Goal: Download file/media

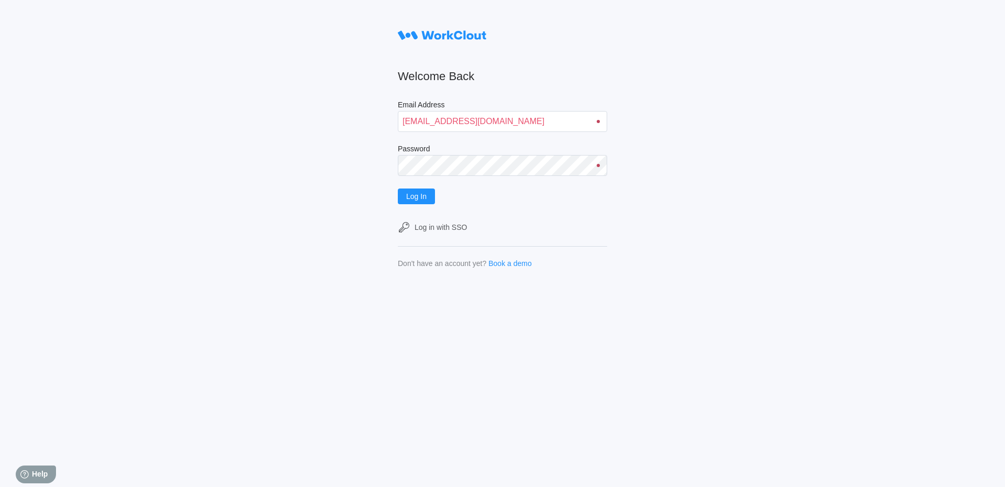
type input "[EMAIL_ADDRESS][DOMAIN_NAME]"
click at [398, 189] on button "Log In" at bounding box center [416, 197] width 37 height 16
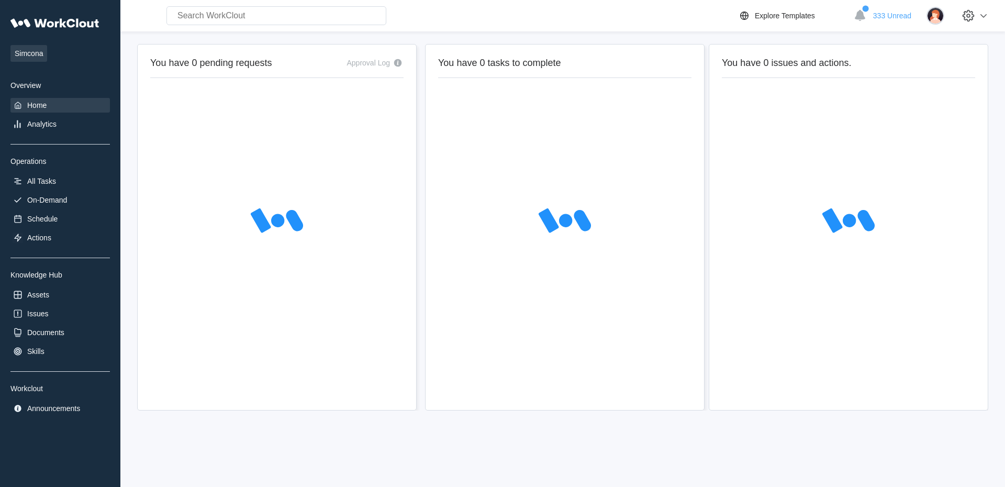
click at [46, 336] on div "Documents" at bounding box center [45, 332] width 37 height 8
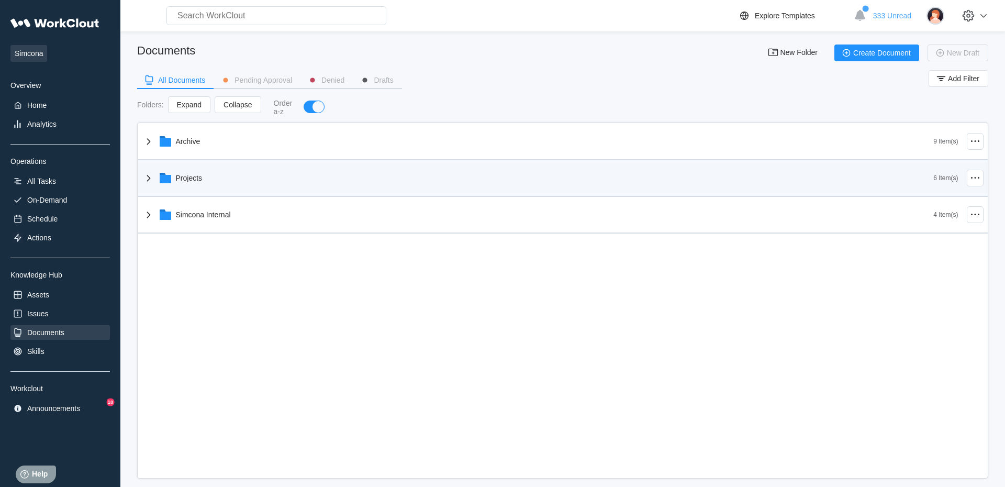
click at [187, 175] on div "Projects" at bounding box center [189, 178] width 27 height 8
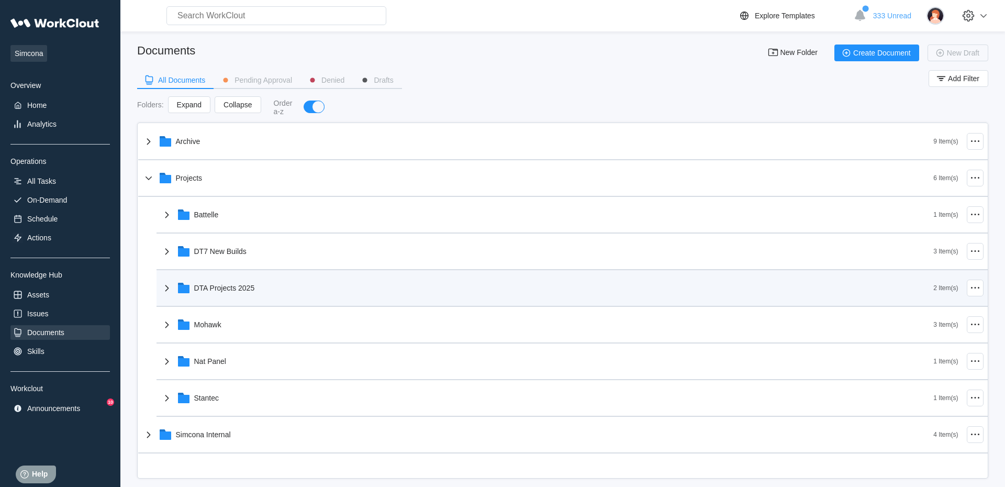
click at [212, 291] on div "DTA Projects 2025" at bounding box center [224, 288] width 61 height 8
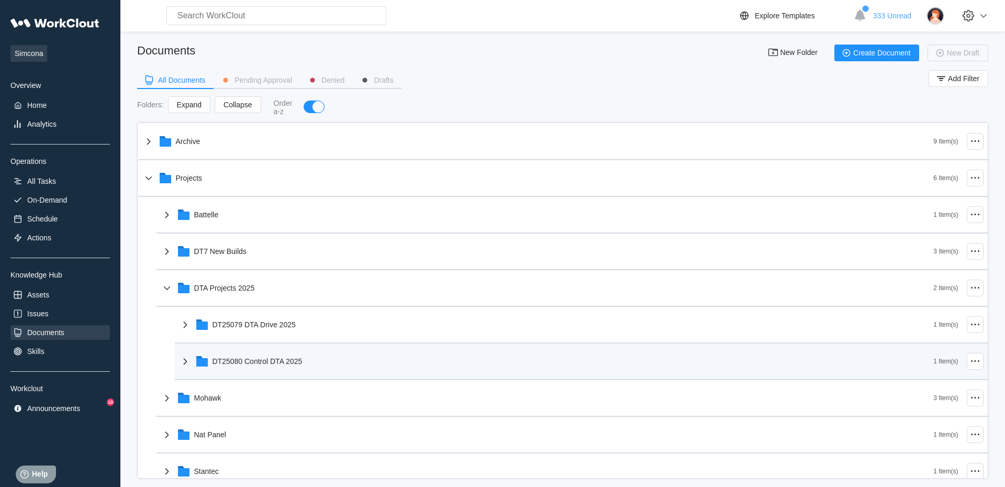
click at [250, 363] on div "DT25080 Control DTA 2025" at bounding box center [258, 361] width 90 height 8
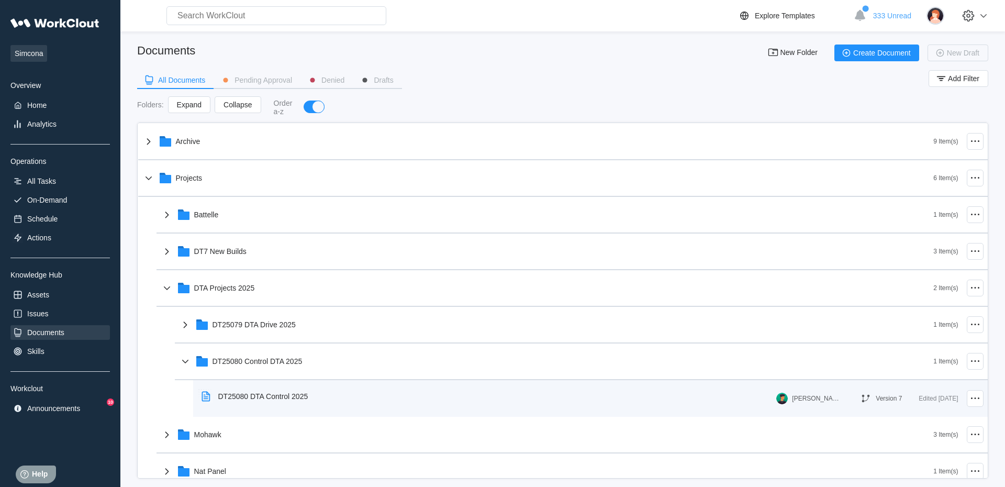
click at [298, 400] on div "DT25080 DTA Control 2025" at bounding box center [263, 396] width 90 height 8
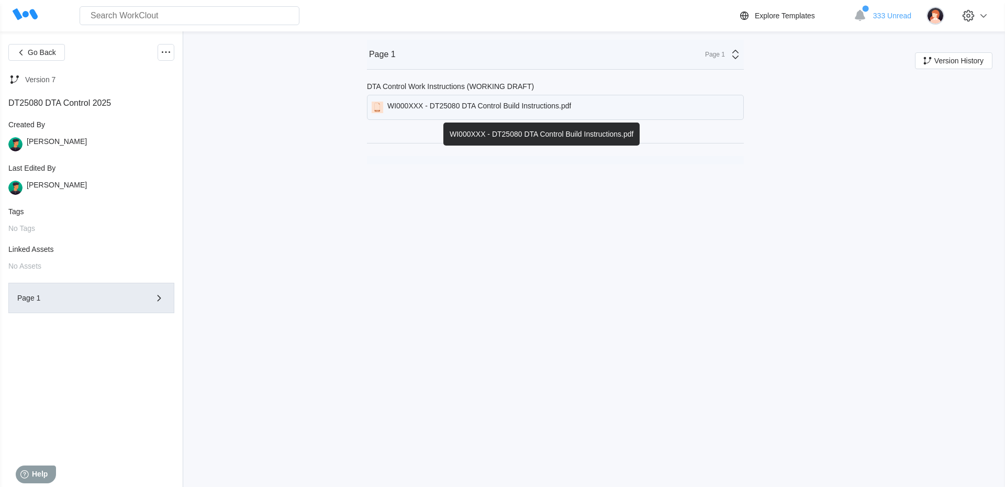
click at [465, 111] on div "WI000XXX - DT25080 DTA Control Build Instructions.pdf" at bounding box center [479, 108] width 184 height 12
